Goal: Find specific page/section: Find specific page/section

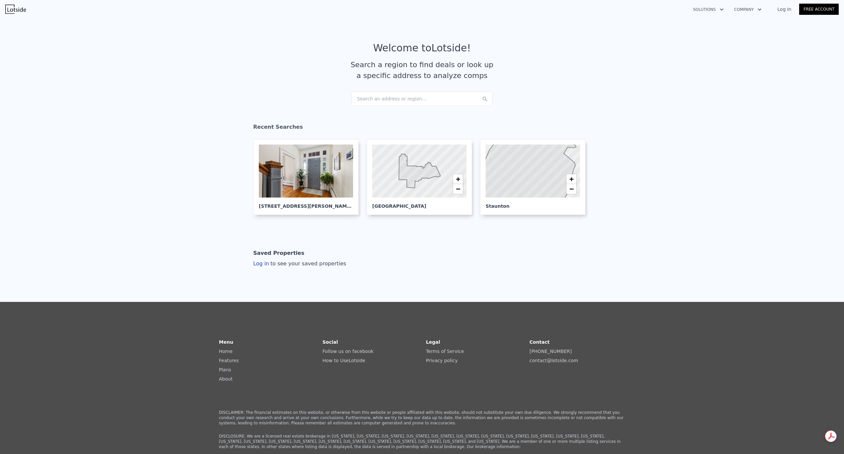
click at [410, 96] on div "Search an address or region..." at bounding box center [421, 99] width 141 height 14
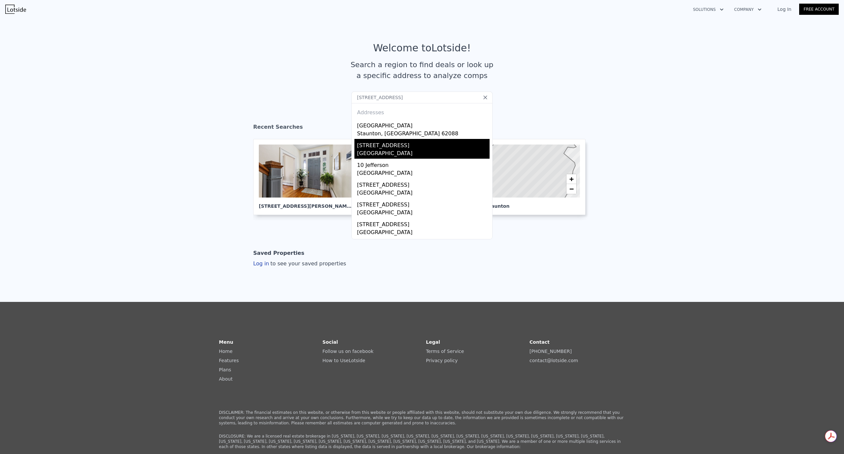
type input "[STREET_ADDRESS]"
click at [393, 155] on div "[GEOGRAPHIC_DATA]" at bounding box center [423, 154] width 132 height 9
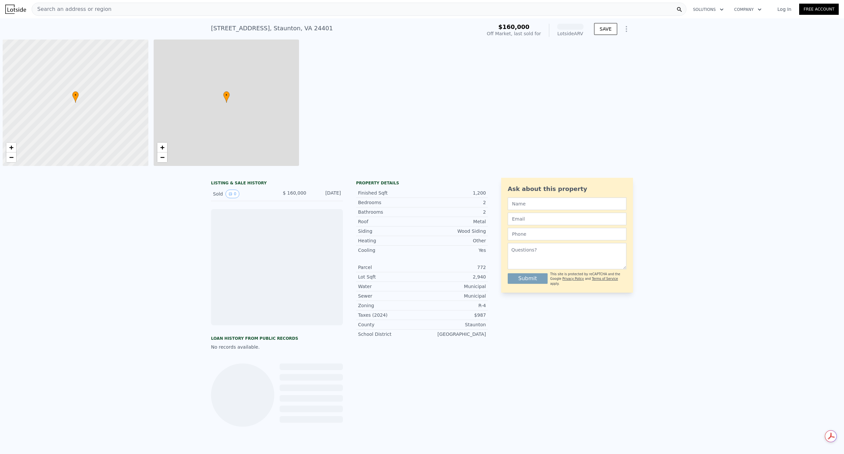
scroll to position [0, 3]
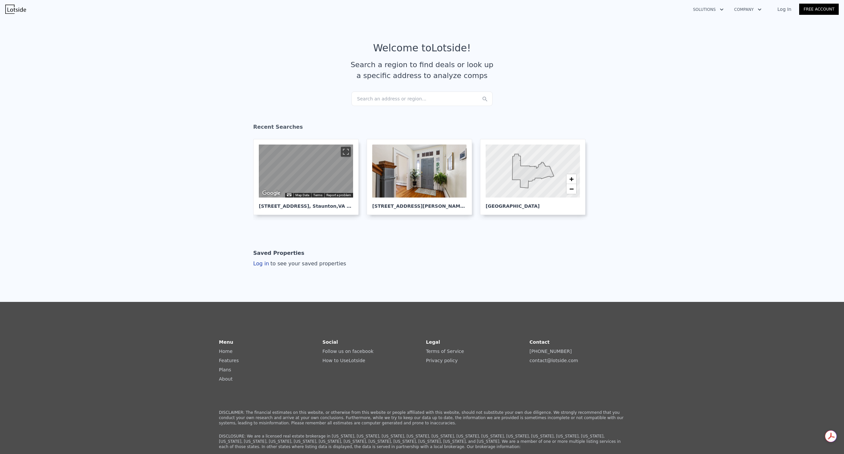
click at [390, 97] on div "Search an address or region..." at bounding box center [421, 99] width 141 height 14
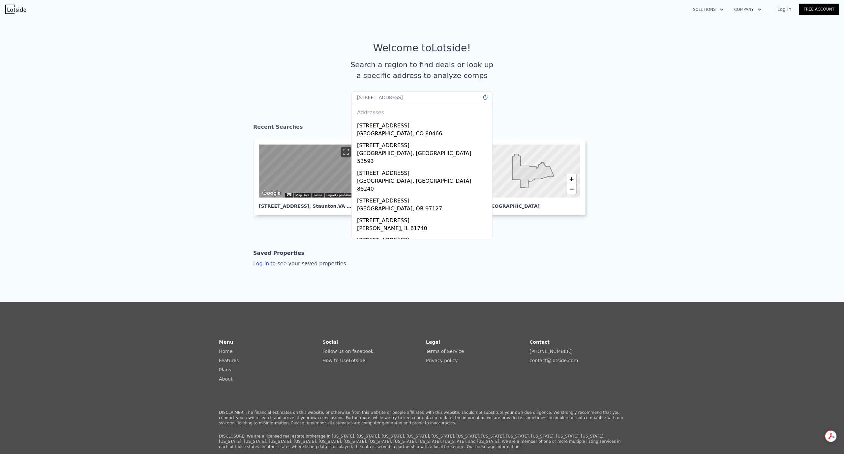
type input "[STREET_ADDRESS]"
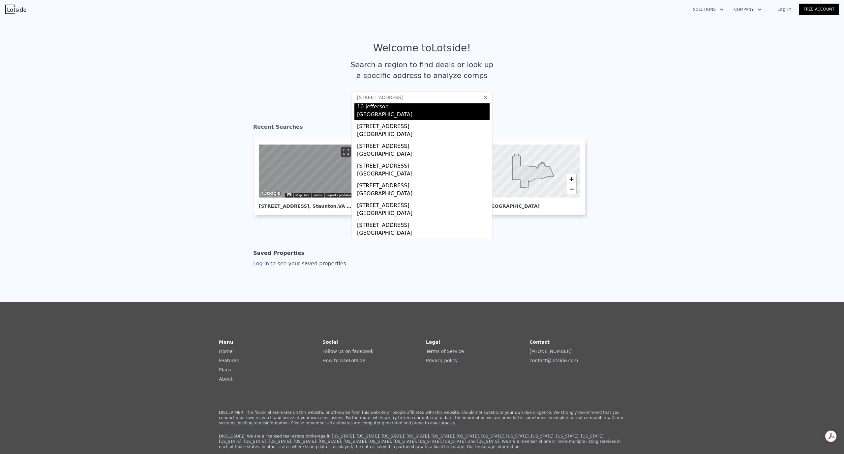
scroll to position [77, 0]
click at [437, 102] on input "[STREET_ADDRESS]" at bounding box center [421, 98] width 141 height 12
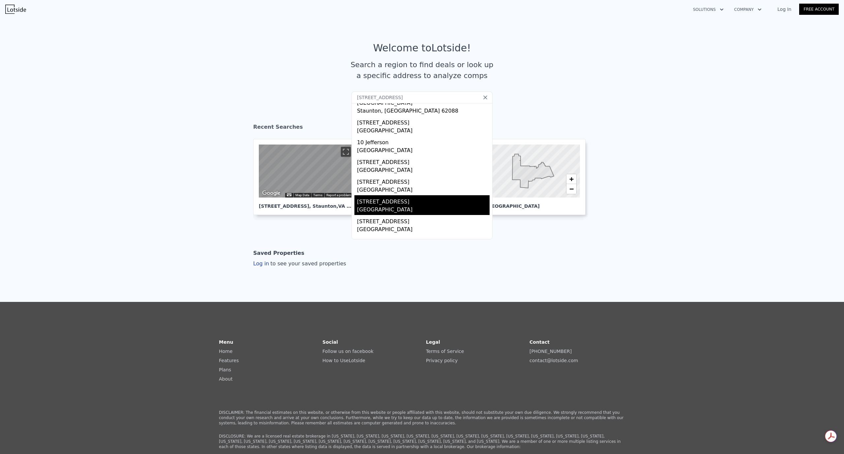
scroll to position [0, 0]
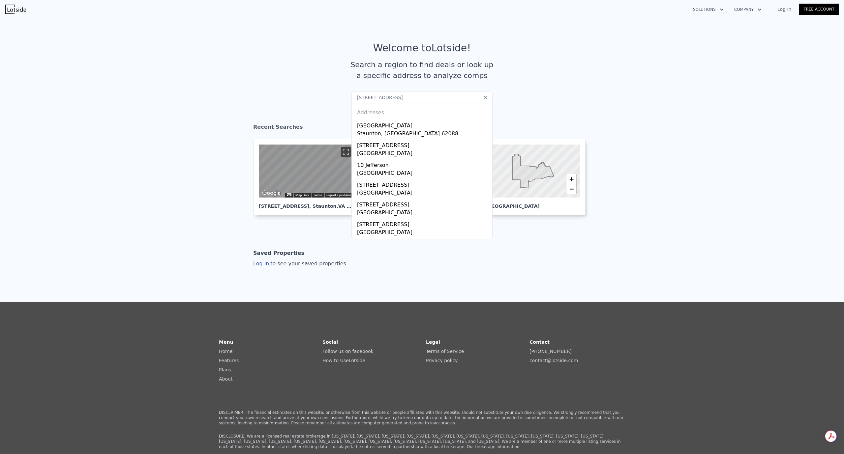
click at [306, 76] on article "Welcome to Lotside ! Search a region to find deals or look up a specific addres…" at bounding box center [422, 66] width 422 height 49
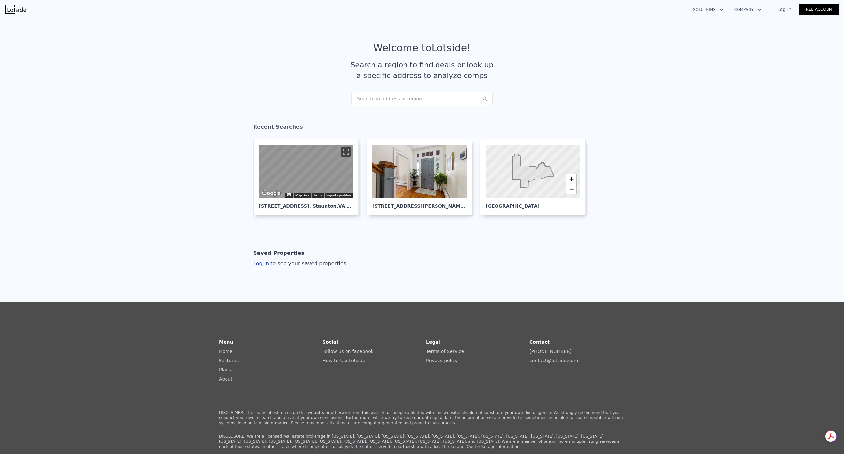
click at [428, 104] on div "Search an address or region..." at bounding box center [421, 99] width 141 height 14
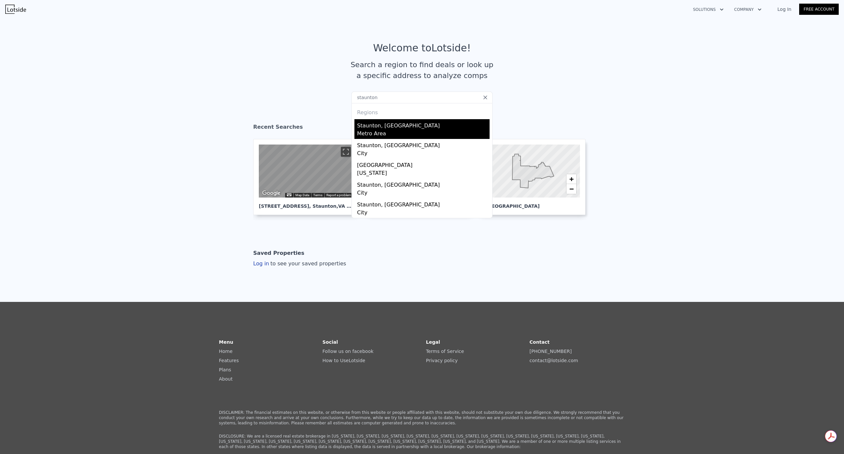
type input "staunton"
click at [384, 127] on div "Staunton, [GEOGRAPHIC_DATA]" at bounding box center [423, 124] width 132 height 11
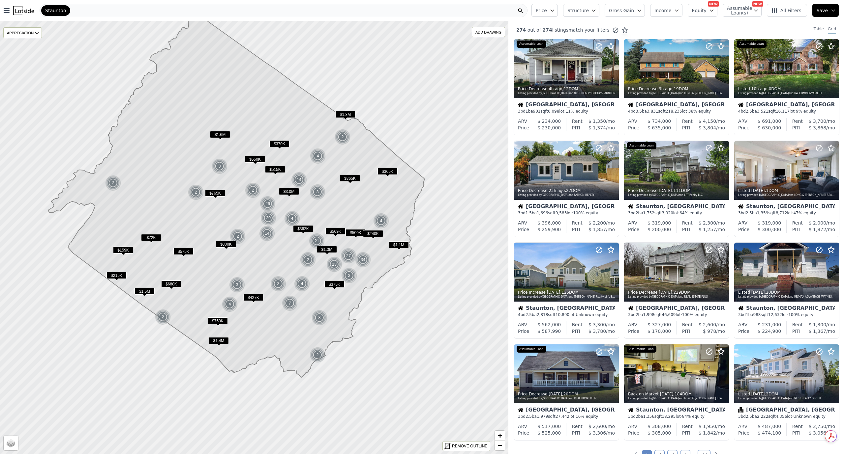
click at [277, 221] on icon at bounding box center [236, 196] width 376 height 364
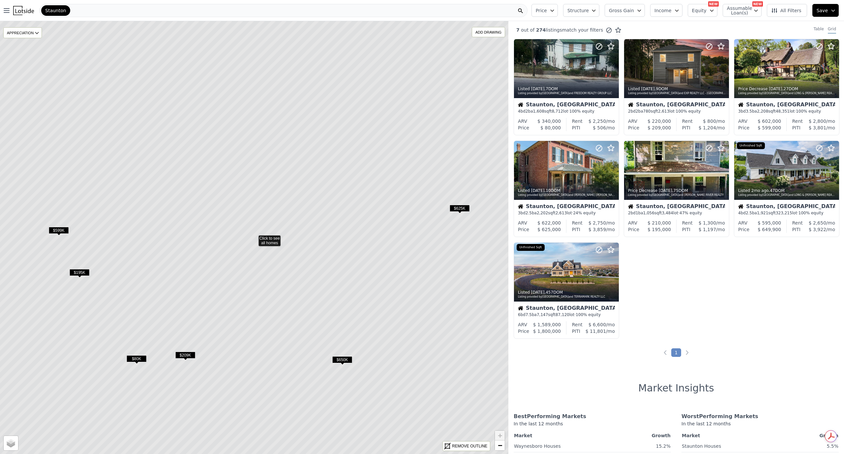
click at [278, 176] on icon at bounding box center [254, 237] width 611 height 521
click at [271, 163] on icon at bounding box center [254, 237] width 611 height 521
click at [268, 158] on icon at bounding box center [254, 237] width 611 height 521
click at [272, 160] on icon at bounding box center [254, 237] width 611 height 521
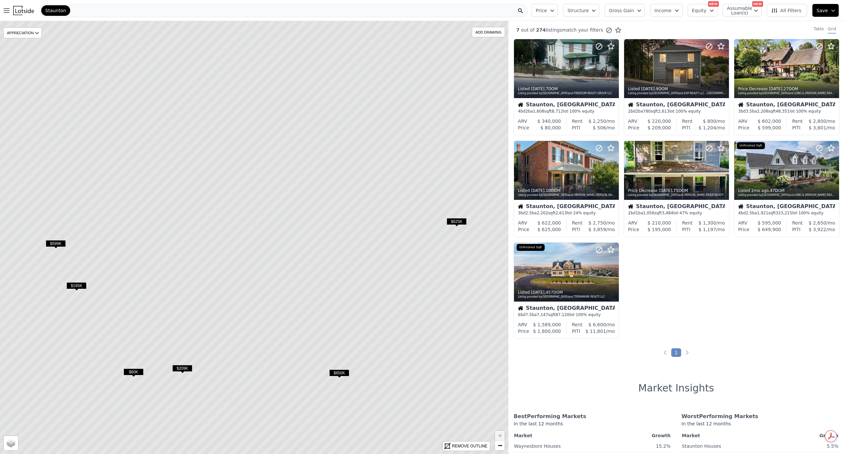
click at [272, 160] on icon at bounding box center [251, 250] width 611 height 521
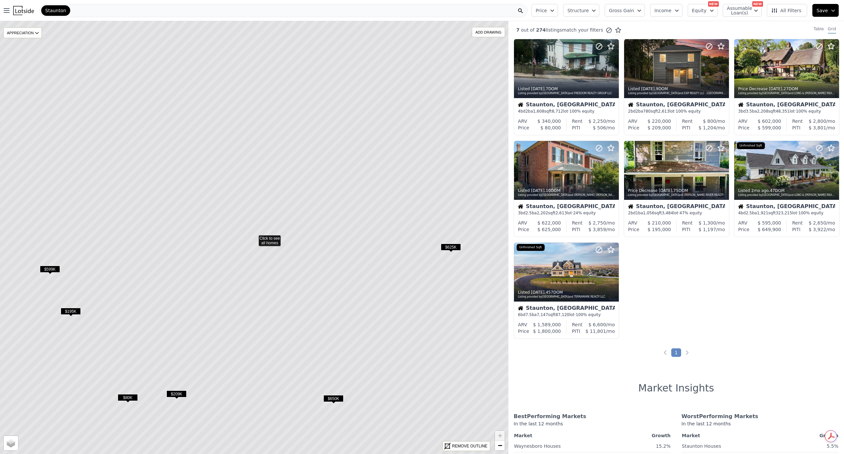
click at [259, 198] on icon at bounding box center [254, 237] width 611 height 521
